Goal: Information Seeking & Learning: Learn about a topic

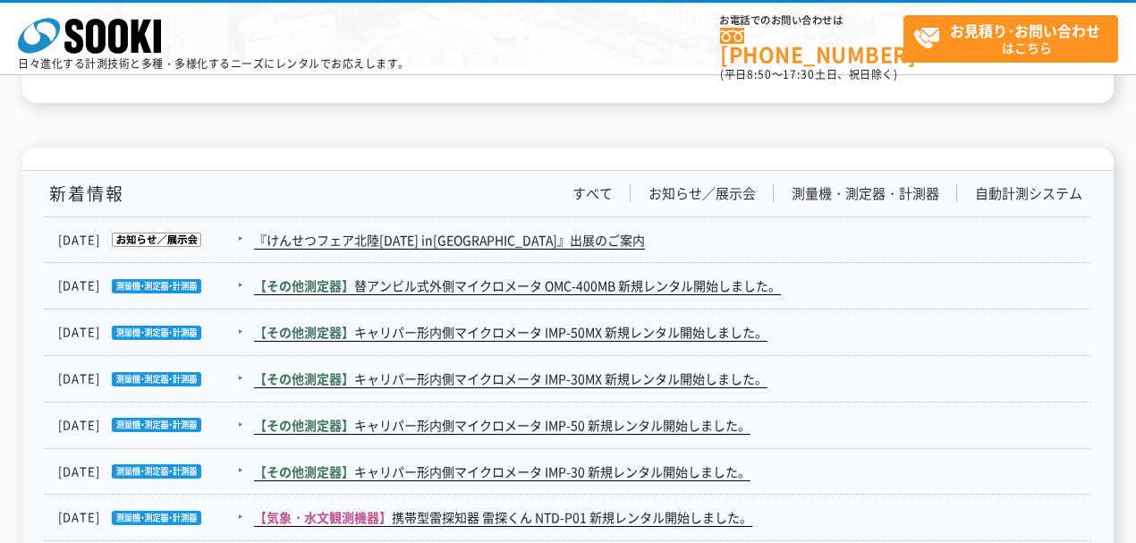
scroll to position [3160, 0]
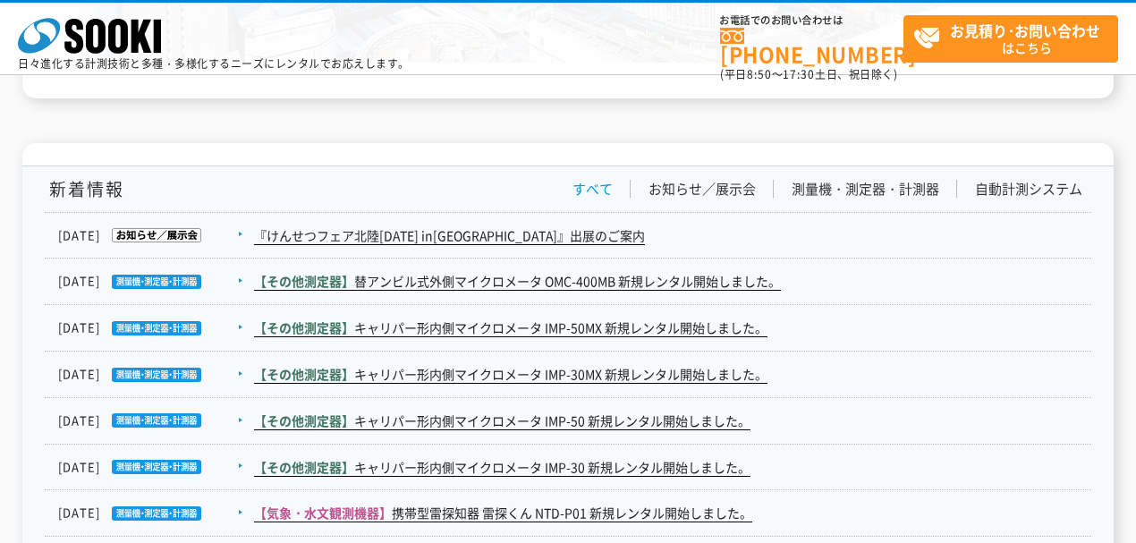
click at [590, 180] on link "すべて" at bounding box center [592, 189] width 40 height 19
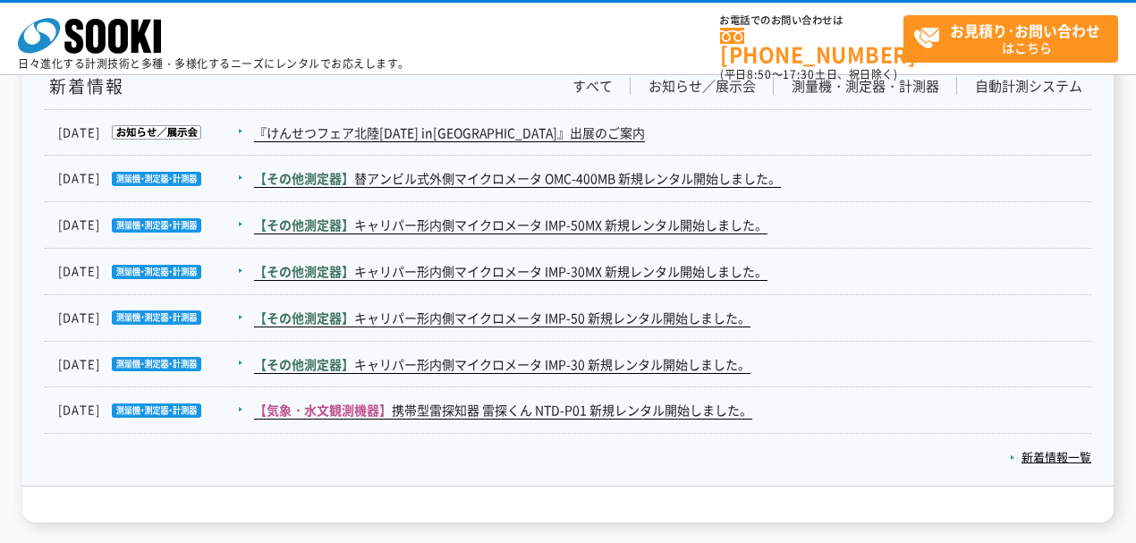
scroll to position [3351, 0]
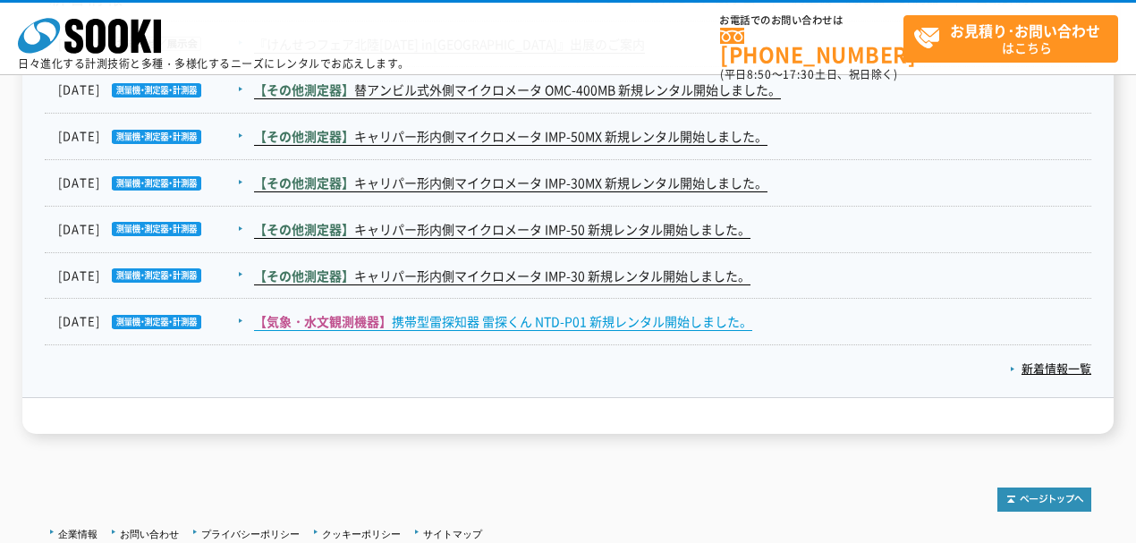
click at [487, 312] on link "【気象・水文観測機器】 携帯型雷探知器 雷探くん NTD-P01 新規レンタル開始しました。" at bounding box center [503, 321] width 498 height 19
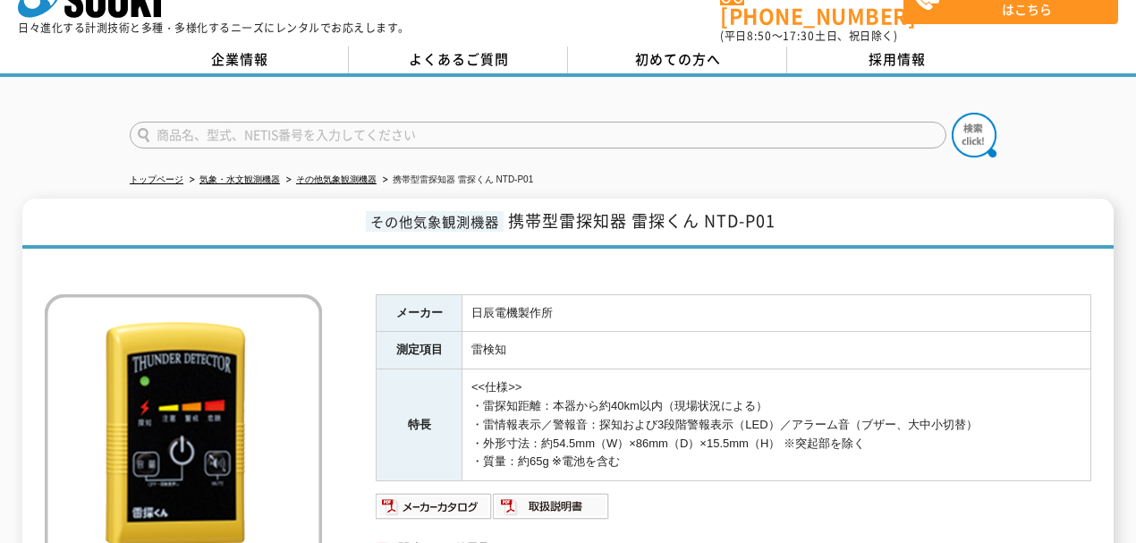
scroll to position [59, 0]
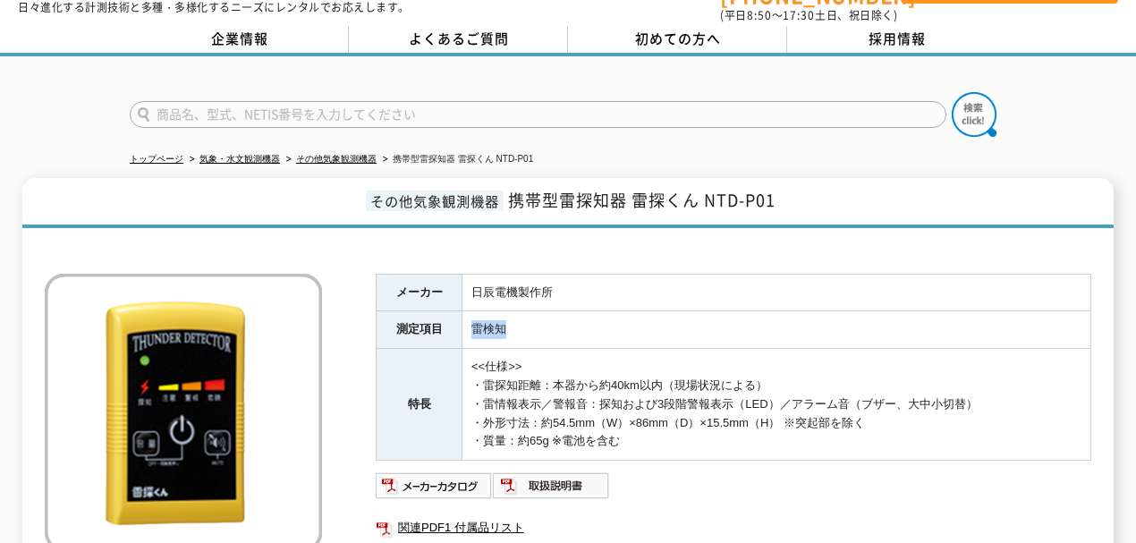
drag, startPoint x: 529, startPoint y: 313, endPoint x: 467, endPoint y: 316, distance: 62.7
click at [467, 316] on td "雷検知" at bounding box center [776, 330] width 629 height 38
copy td "雷検知"
